Goal: Task Accomplishment & Management: Manage account settings

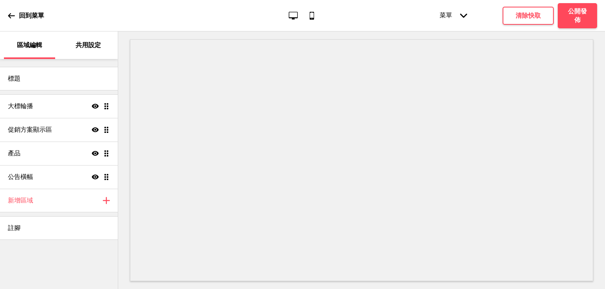
click at [104, 52] on div "共用設定" at bounding box center [88, 45] width 51 height 28
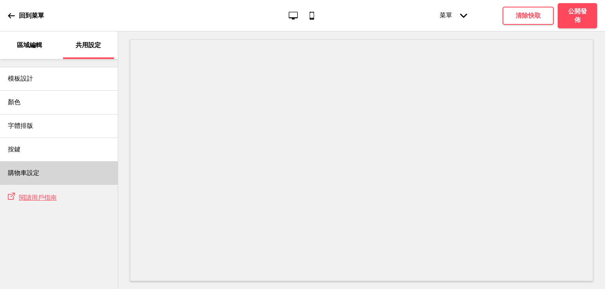
click at [50, 171] on div "購物車設定" at bounding box center [59, 173] width 118 height 24
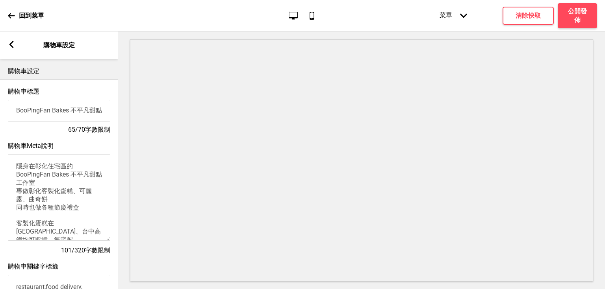
click at [50, 187] on textarea "隱身在彰化住宅區的BooPingFan Bakes 不平凡甜點工作室 專做彰化客製化蛋糕、可麗露、曲奇餅 同時也做各種節慶禮盒 客製化蛋糕在[GEOGRAPH…" at bounding box center [59, 197] width 102 height 87
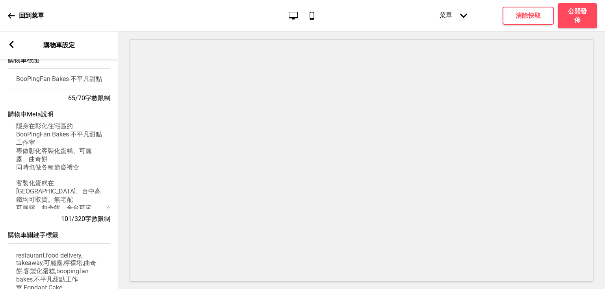
scroll to position [23, 0]
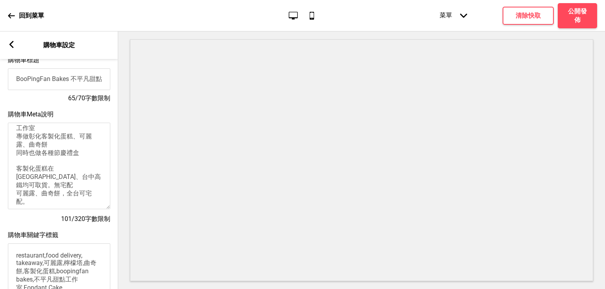
click at [31, 182] on textarea "隱身在彰化住宅區的BooPingFan Bakes 不平凡甜點工作室 專做彰化客製化蛋糕、可麗露、曲奇餅 同時也做各種節慶禮盒 客製化蛋糕在[GEOGRAPH…" at bounding box center [59, 166] width 102 height 87
click at [88, 182] on textarea "隱身在彰化住宅區的BooPingFan Bakes 不平凡甜點工作室 專做彰化客製化蛋糕、可麗露、曲奇餅 同時也做各種節慶禮盒 客製化蛋糕在[GEOGRAPH…" at bounding box center [59, 166] width 102 height 87
click at [87, 194] on textarea "隱身在彰化住宅區的BooPingFan Bakes 不平凡甜點工作室 專做彰化客製化蛋糕、可麗露、曲奇餅 同時也做各種節慶禮盒 客製化蛋糕在[GEOGRAPH…" at bounding box center [59, 166] width 102 height 87
click at [69, 174] on textarea "隱身在彰化住宅區的BooPingFan Bakes 不平凡甜點工作室 專做彰化客製化蛋糕、可麗露、曲奇餅 同時也做各種節慶禮盒 客製化蛋糕在[GEOGRAPH…" at bounding box center [59, 166] width 102 height 87
click at [76, 174] on textarea "隱身在彰化住宅區的BooPingFan Bakes 不平凡甜點工作室 專做彰化客製化蛋糕、可麗露、曲奇餅 同時也做各種節慶禮盒 客製化蛋糕在[GEOGRAPH…" at bounding box center [59, 166] width 102 height 87
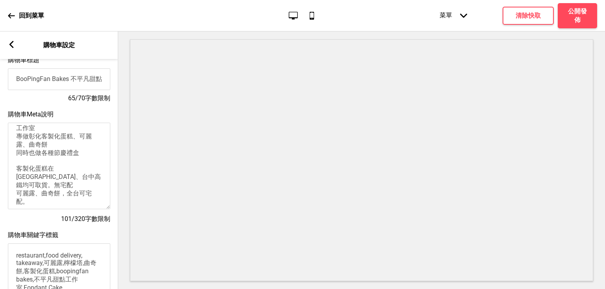
click at [68, 175] on textarea "隱身在彰化住宅區的BooPingFan Bakes 不平凡甜點工作室 專做彰化客製化蛋糕、可麗露、曲奇餅 同時也做各種節慶禮盒 客製化蛋糕在[GEOGRAPH…" at bounding box center [59, 166] width 102 height 87
click at [37, 183] on textarea "隱身在彰化住宅區的BooPingFan Bakes 不平凡甜點工作室 專做彰化客製化蛋糕、可麗露、曲奇餅 同時也做各種節慶禮盒 客製化蛋糕在[GEOGRAPH…" at bounding box center [59, 166] width 102 height 87
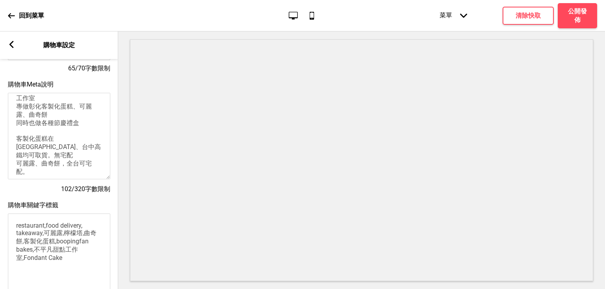
scroll to position [63, 0]
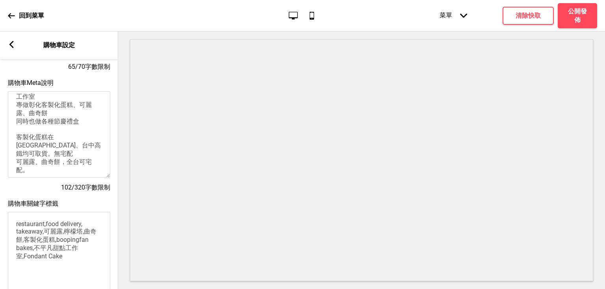
drag, startPoint x: 59, startPoint y: 159, endPoint x: 37, endPoint y: 159, distance: 22.4
click at [37, 159] on textarea "隱身在彰化住宅區的BooPingFan Bakes 不平凡甜點工作室 專做彰化客製化蛋糕、可麗露、曲奇餅 同時也做各種節慶禮盒 客製化蛋糕在[GEOGRAPH…" at bounding box center [59, 134] width 102 height 87
drag, startPoint x: 43, startPoint y: 167, endPoint x: 8, endPoint y: 161, distance: 35.3
click at [8, 161] on textarea "隱身在彰化住宅區的BooPingFan Bakes 不平凡甜點工作室 專做彰化客製化蛋糕、可麗露、曲奇餅 同時也做各種節慶禮盒 客製化蛋糕在[GEOGRAPH…" at bounding box center [59, 134] width 102 height 87
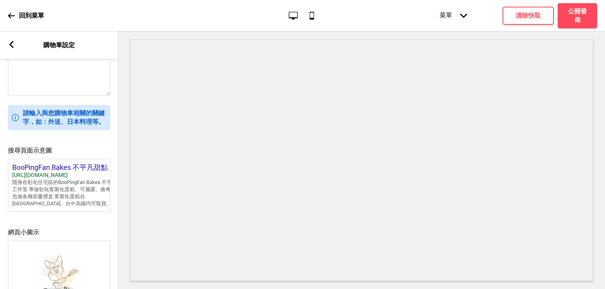
scroll to position [315, 0]
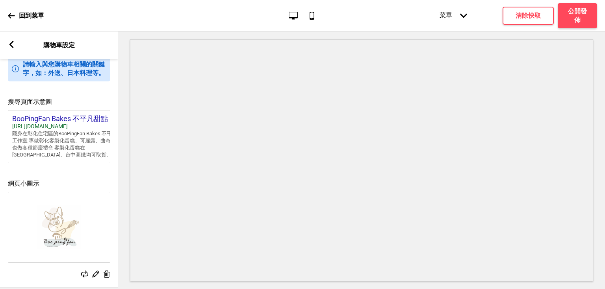
type textarea "隱身在彰化住宅區的BooPingFan Bakes 不平凡甜點工作室 專做彰化客製化蛋糕、可麗露、曲奇餅 同時也做各種節慶禮盒 客製化蛋糕在[GEOGRAPH…"
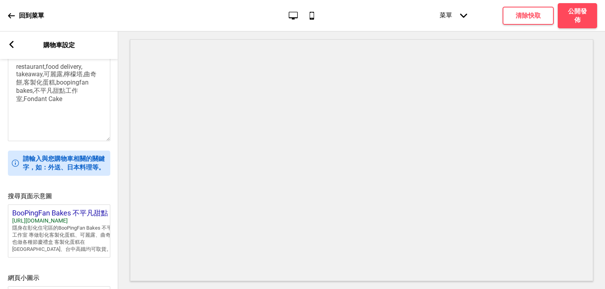
scroll to position [331, 0]
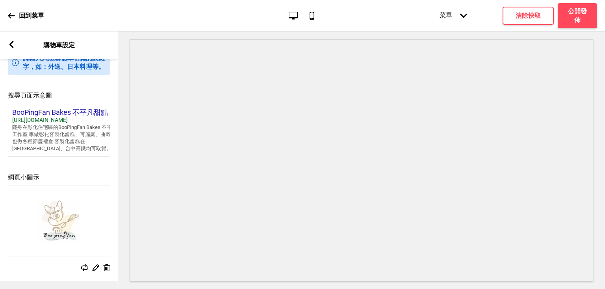
click at [11, 45] on icon at bounding box center [11, 44] width 4 height 7
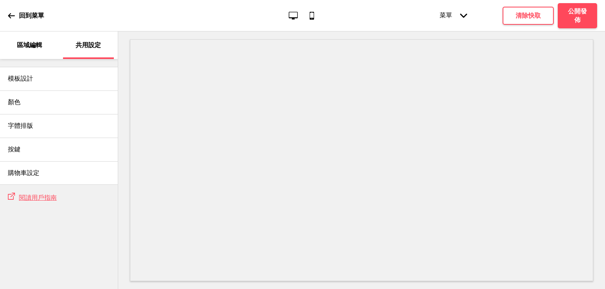
click at [37, 49] on div "區域編輯" at bounding box center [29, 45] width 51 height 28
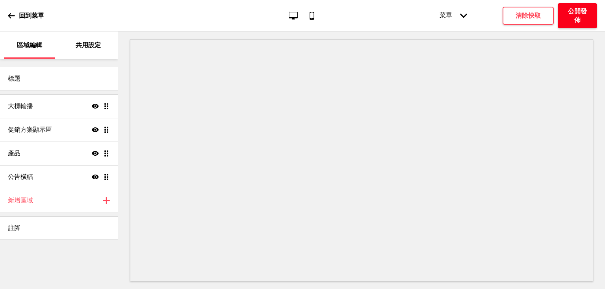
click at [583, 17] on h4 "公開發佈" at bounding box center [577, 15] width 24 height 17
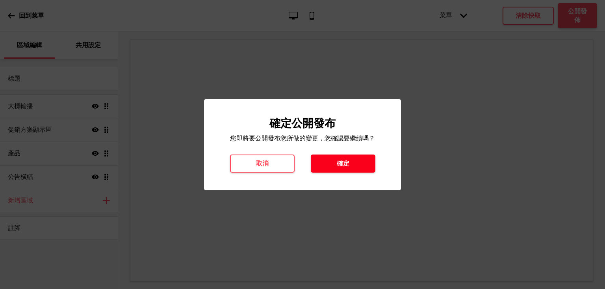
click at [341, 161] on h4 "確定" at bounding box center [343, 163] width 13 height 9
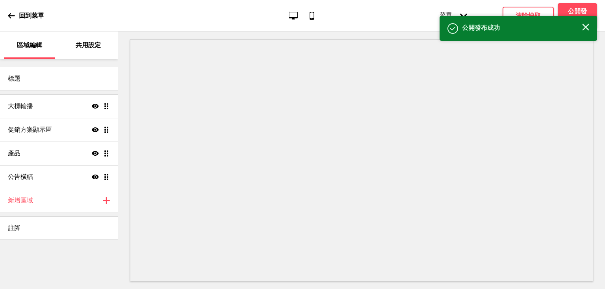
click at [6, 18] on div "回到菜單 桌面 行動電話 菜單 箭頭down 產品頁面 商店資訊 結帳 感謝您！ 條款與條件 隐私政策 付款請求 菜單 清除快取 公開發佈" at bounding box center [302, 15] width 605 height 31
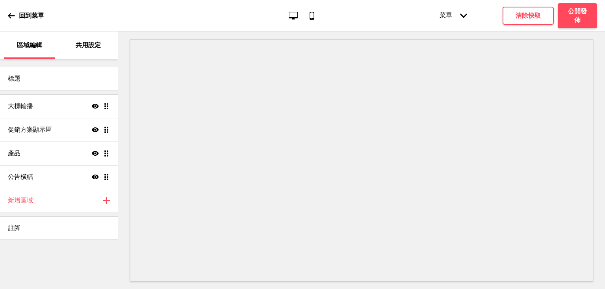
click at [11, 17] on icon at bounding box center [11, 15] width 7 height 7
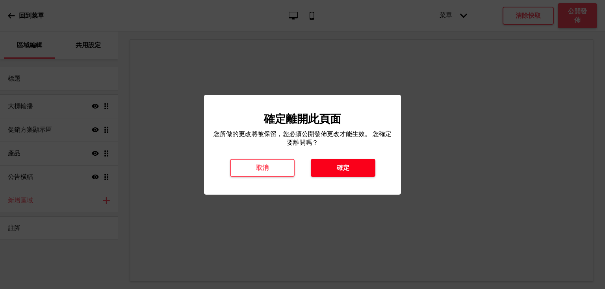
click at [331, 165] on button "確定" at bounding box center [343, 168] width 65 height 18
